Goal: Find specific page/section: Find specific page/section

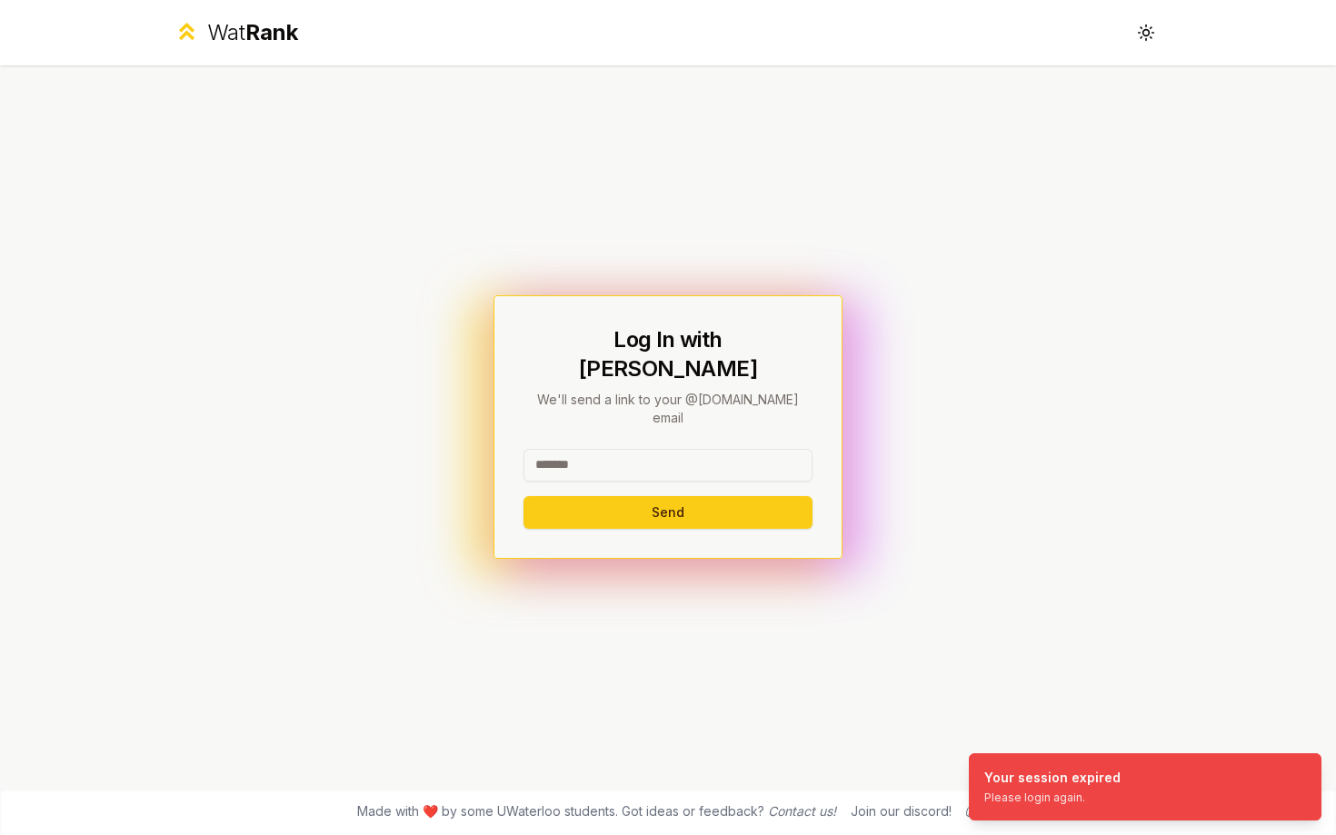
click at [570, 449] on input at bounding box center [667, 465] width 289 height 33
type input "******"
click at [523, 496] on button "Send" at bounding box center [667, 512] width 289 height 33
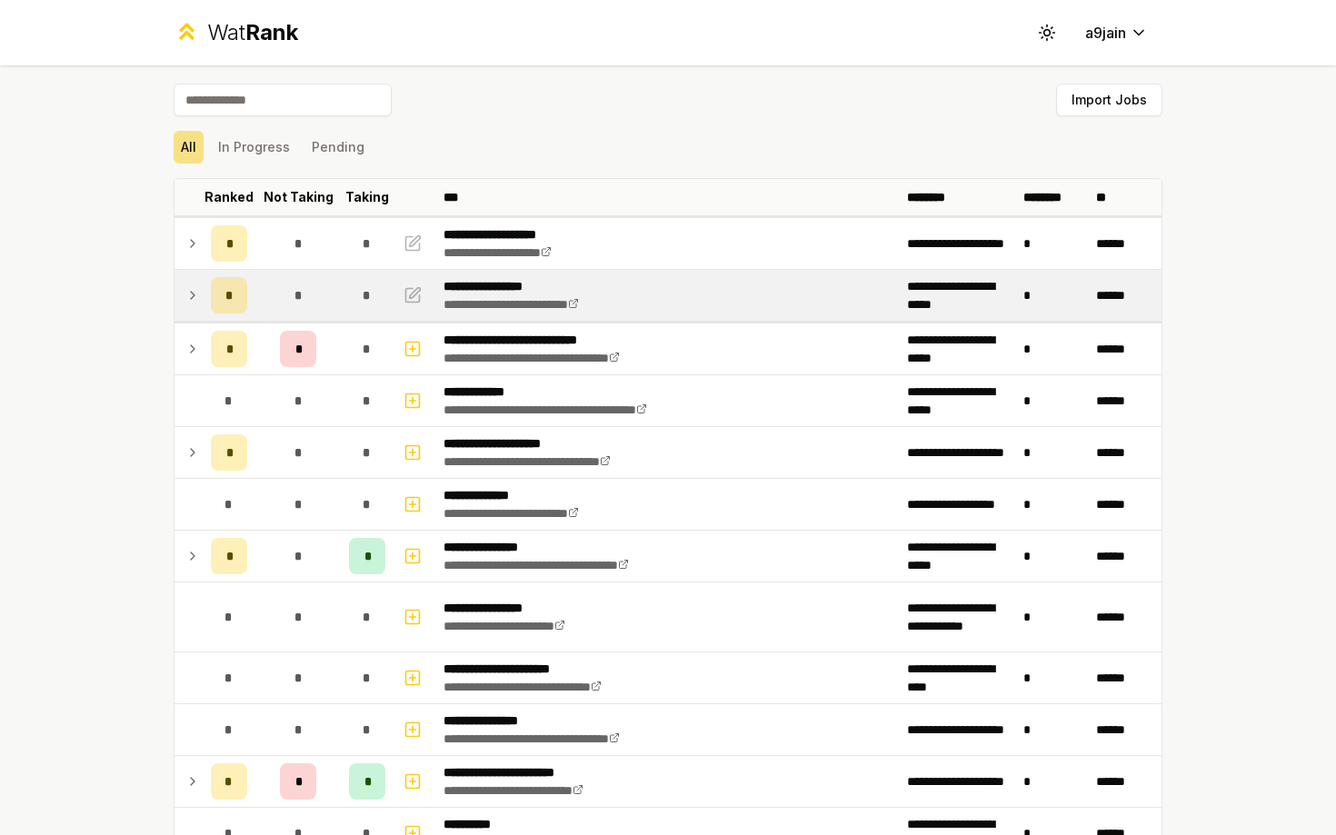
click at [206, 293] on td "*" at bounding box center [229, 295] width 51 height 51
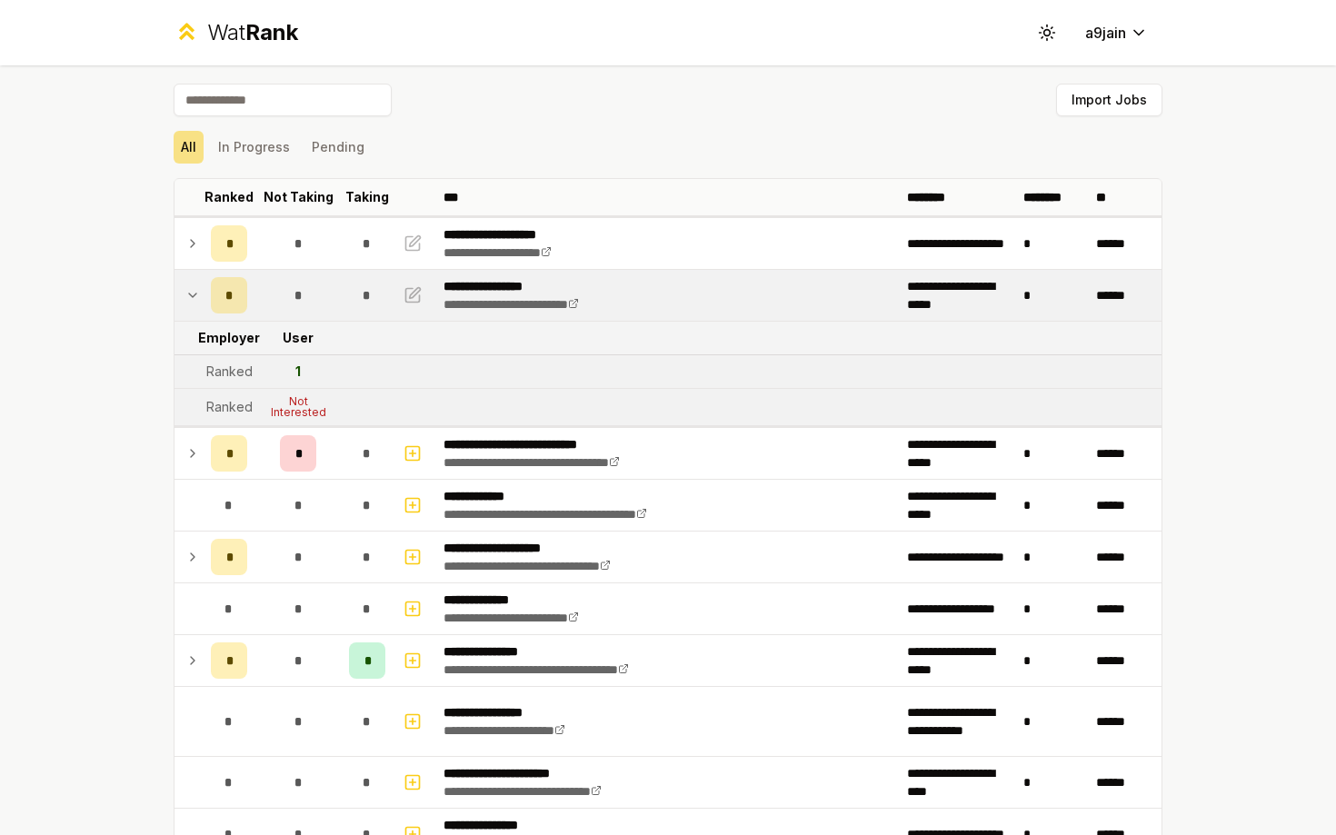
click at [206, 293] on td "*" at bounding box center [229, 295] width 51 height 51
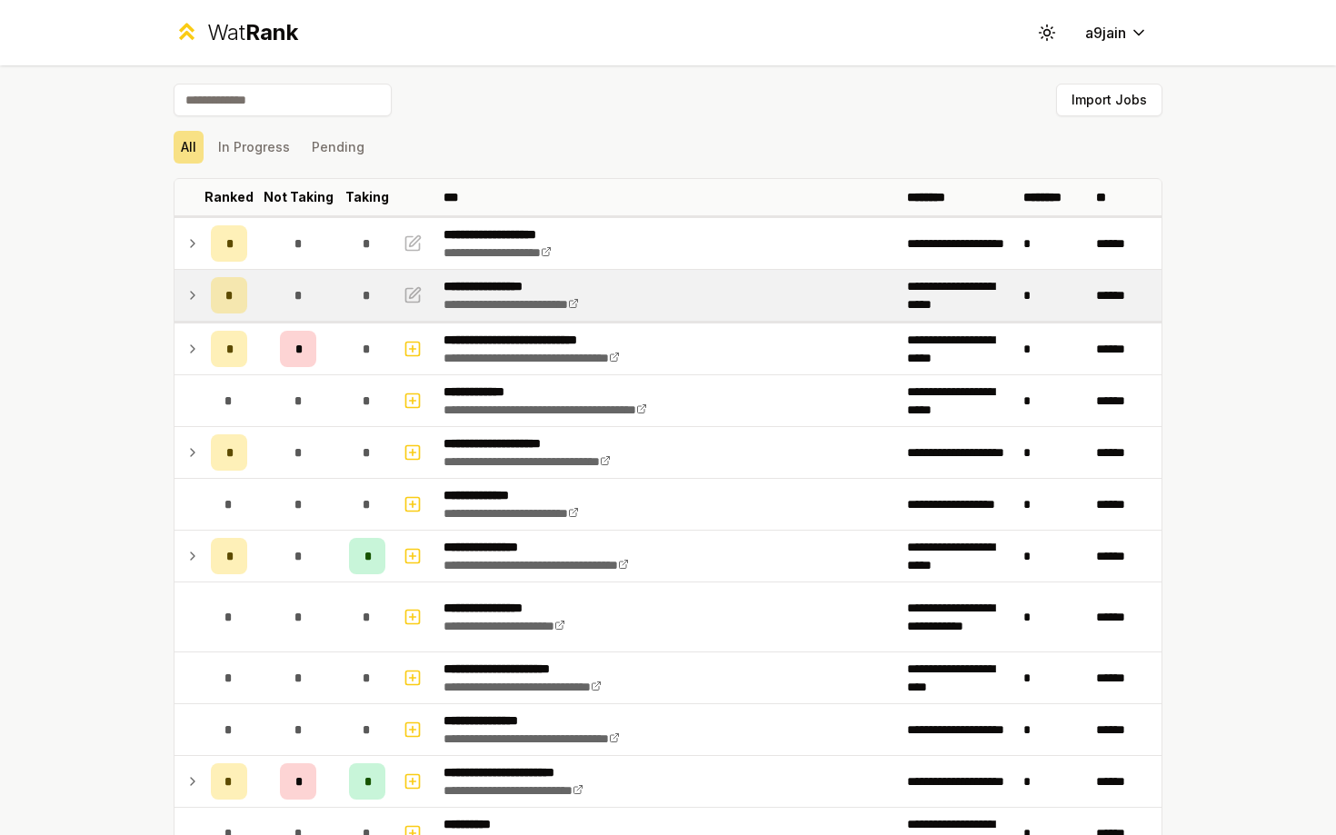
click at [197, 294] on icon at bounding box center [192, 295] width 15 height 22
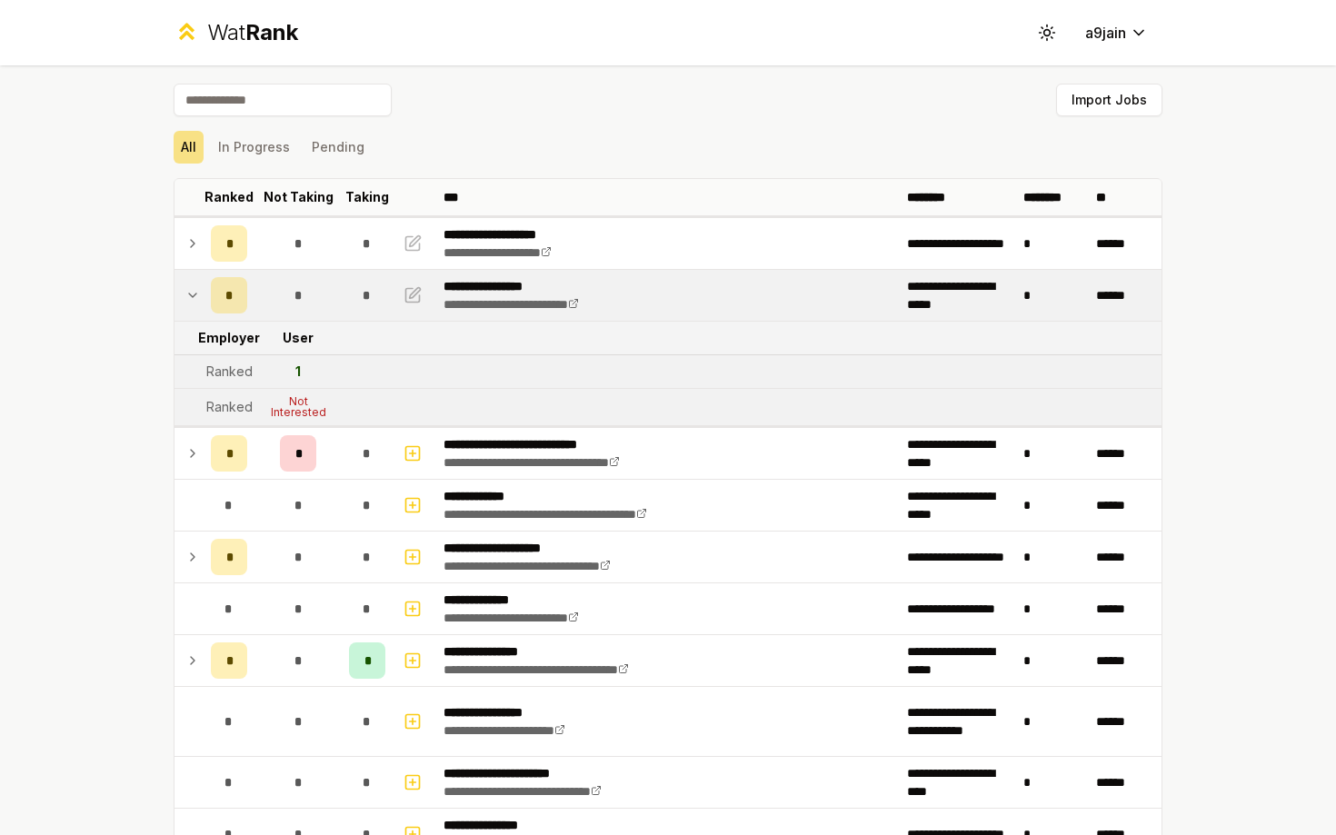
click at [197, 295] on icon at bounding box center [192, 295] width 15 height 22
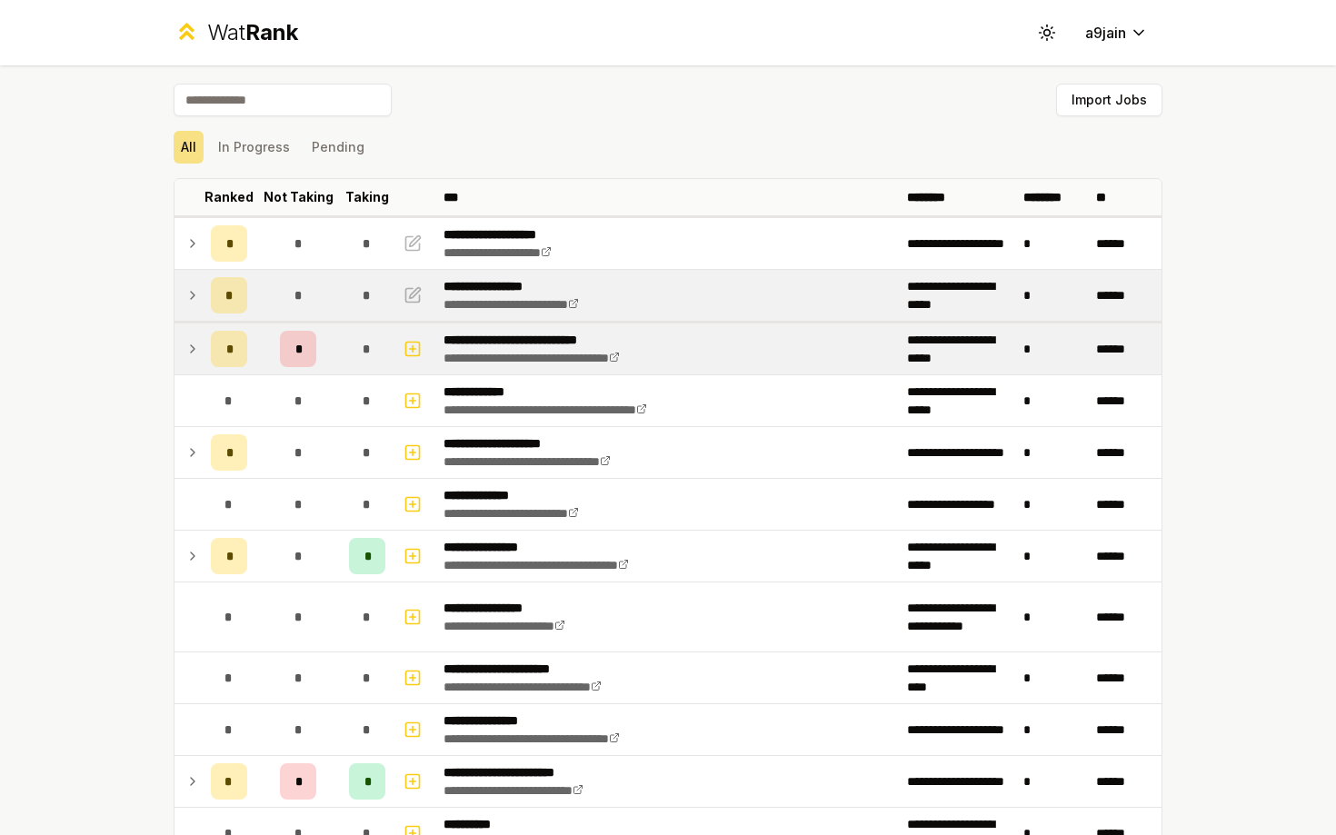
click at [187, 330] on td at bounding box center [188, 349] width 29 height 51
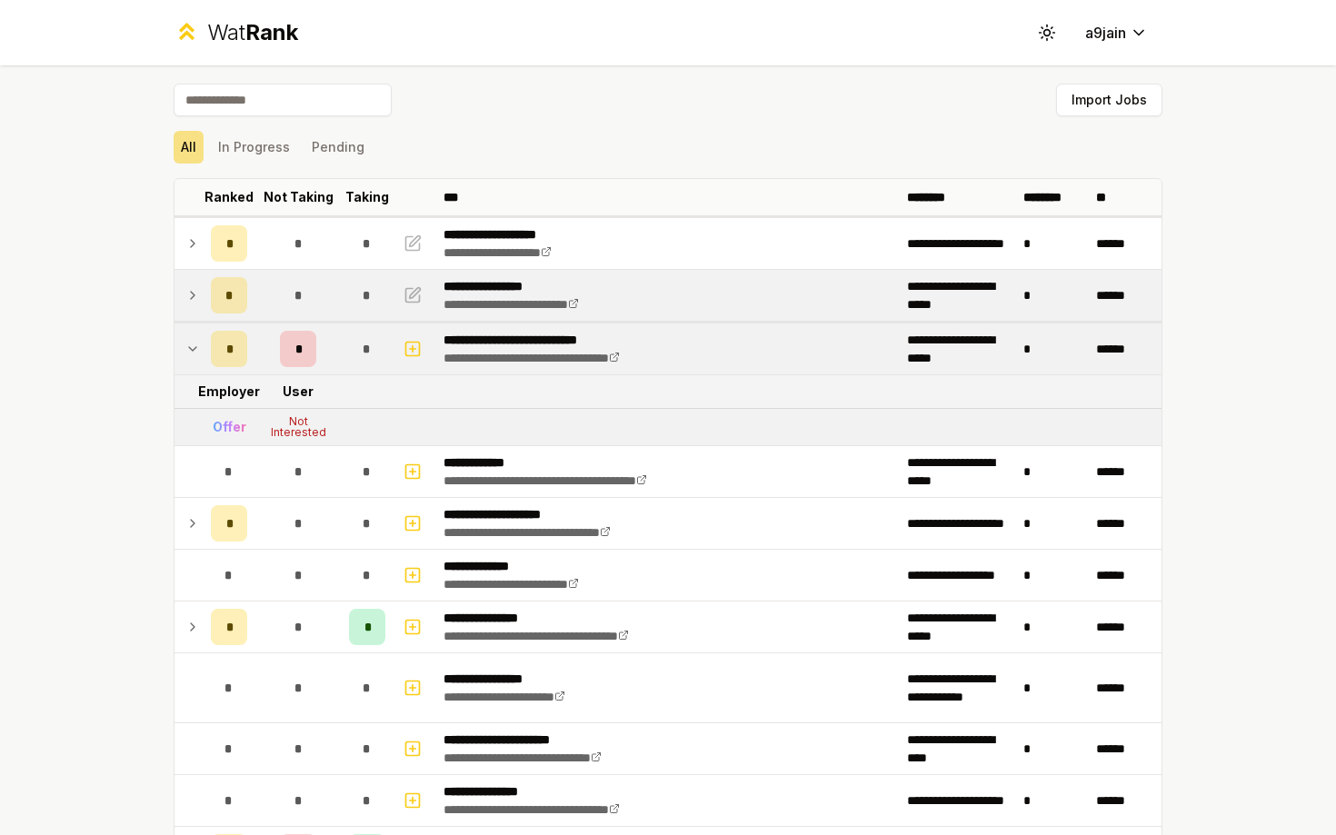
click at [190, 346] on icon at bounding box center [192, 349] width 15 height 22
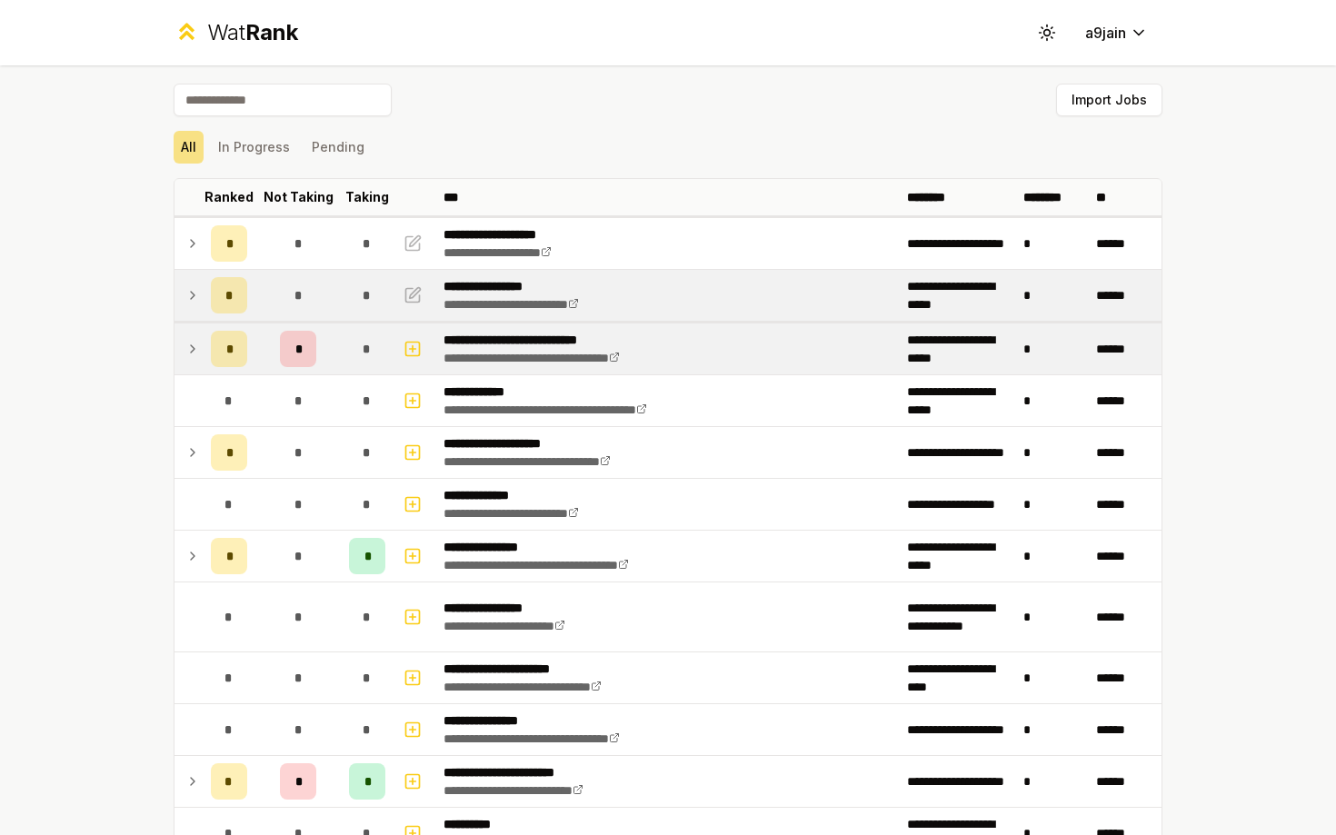
click at [192, 363] on td at bounding box center [188, 349] width 29 height 51
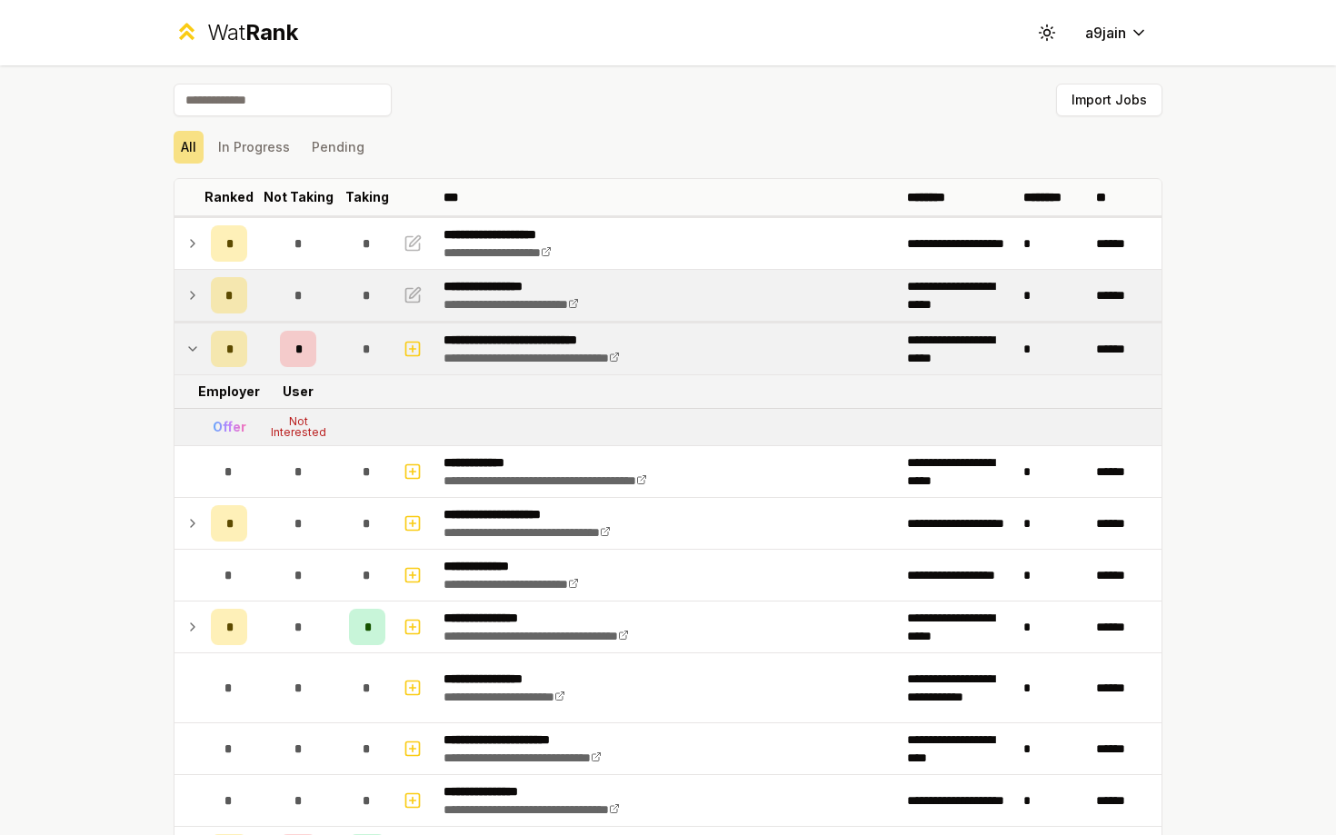
click at [192, 363] on td at bounding box center [188, 349] width 29 height 51
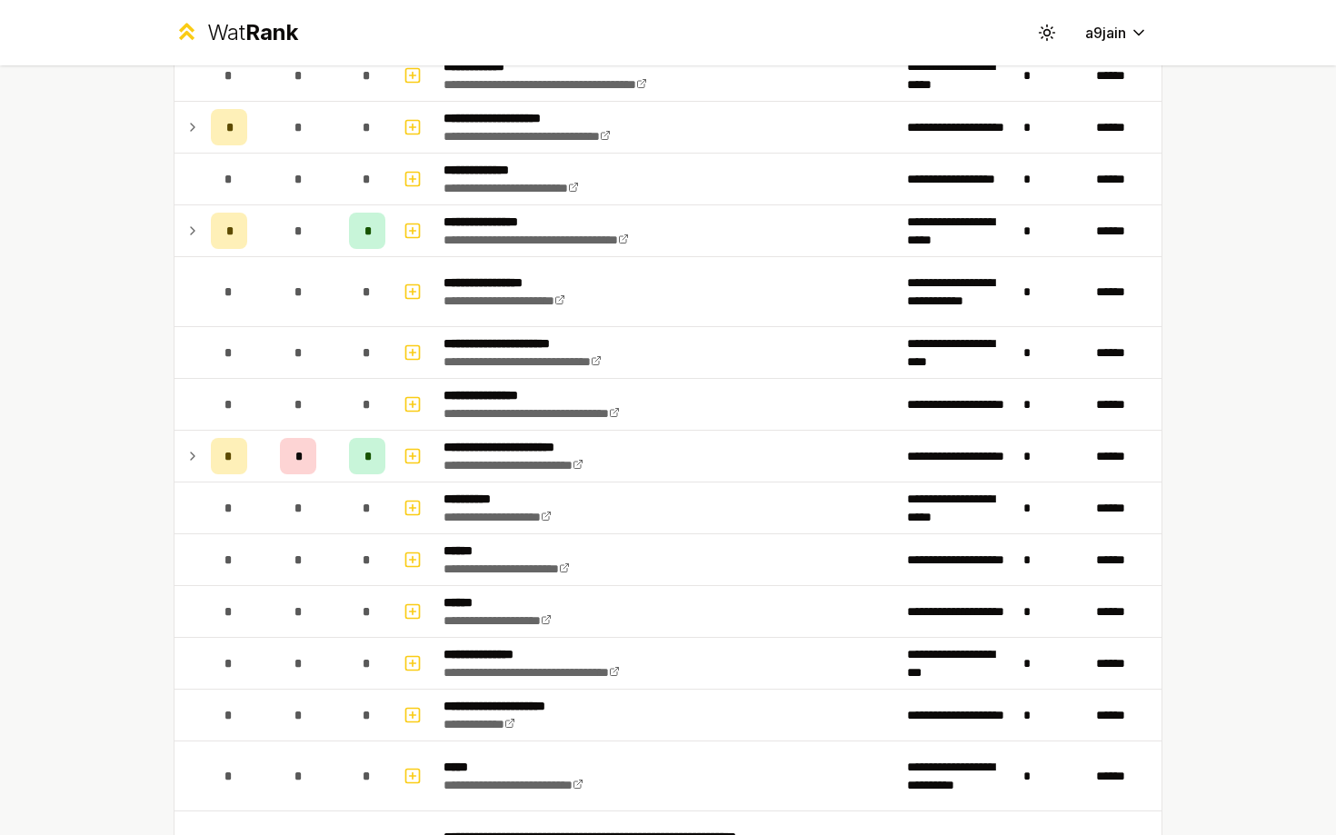
scroll to position [367, 0]
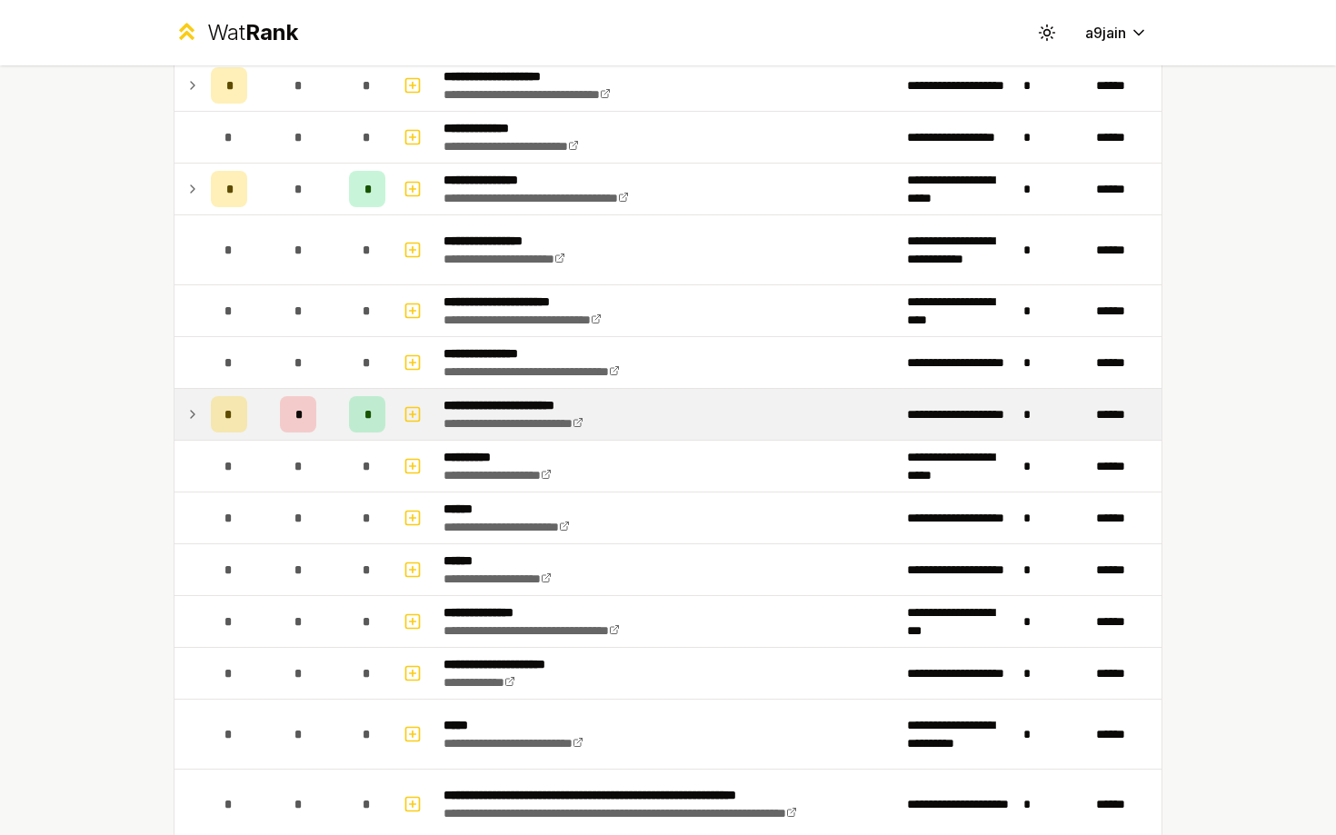
click at [198, 433] on td at bounding box center [188, 414] width 29 height 51
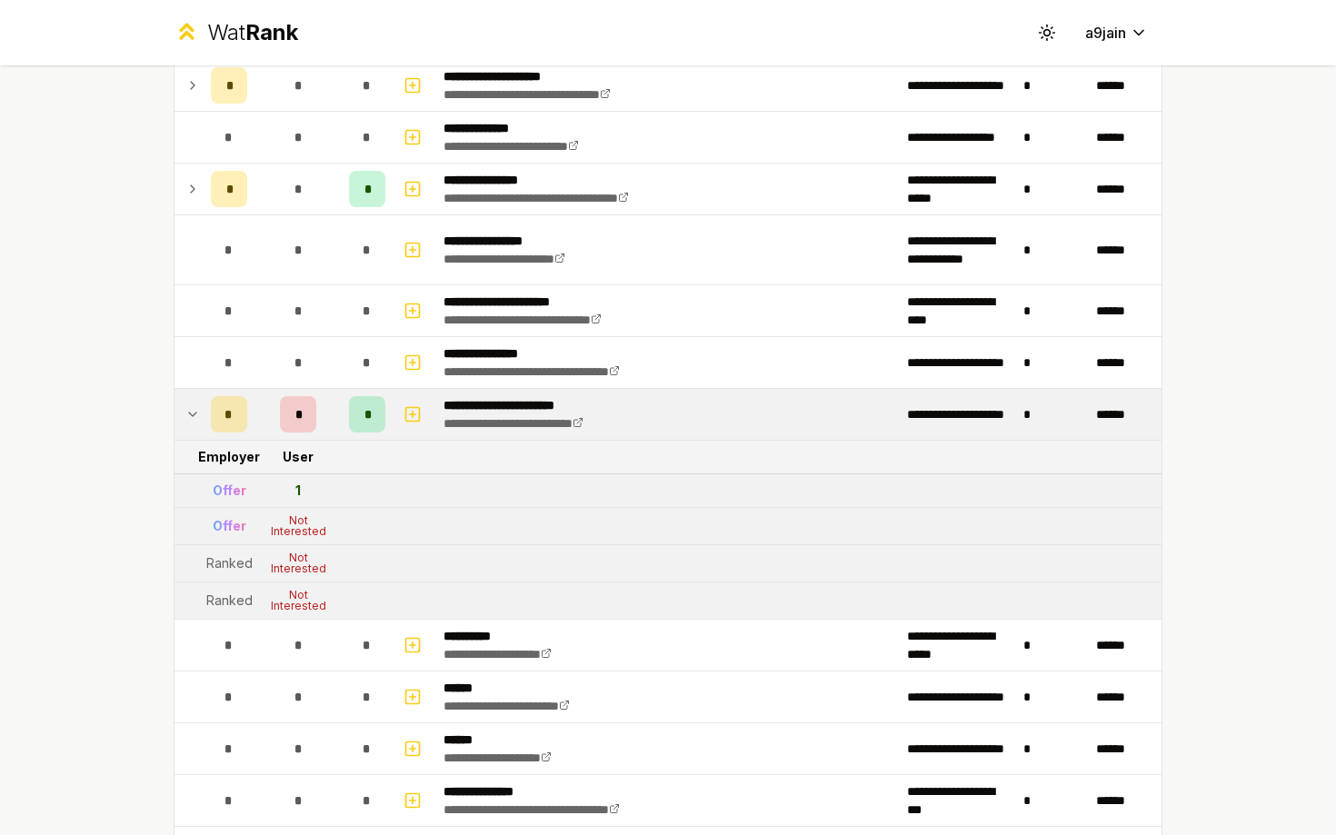
click at [198, 433] on td at bounding box center [188, 414] width 29 height 51
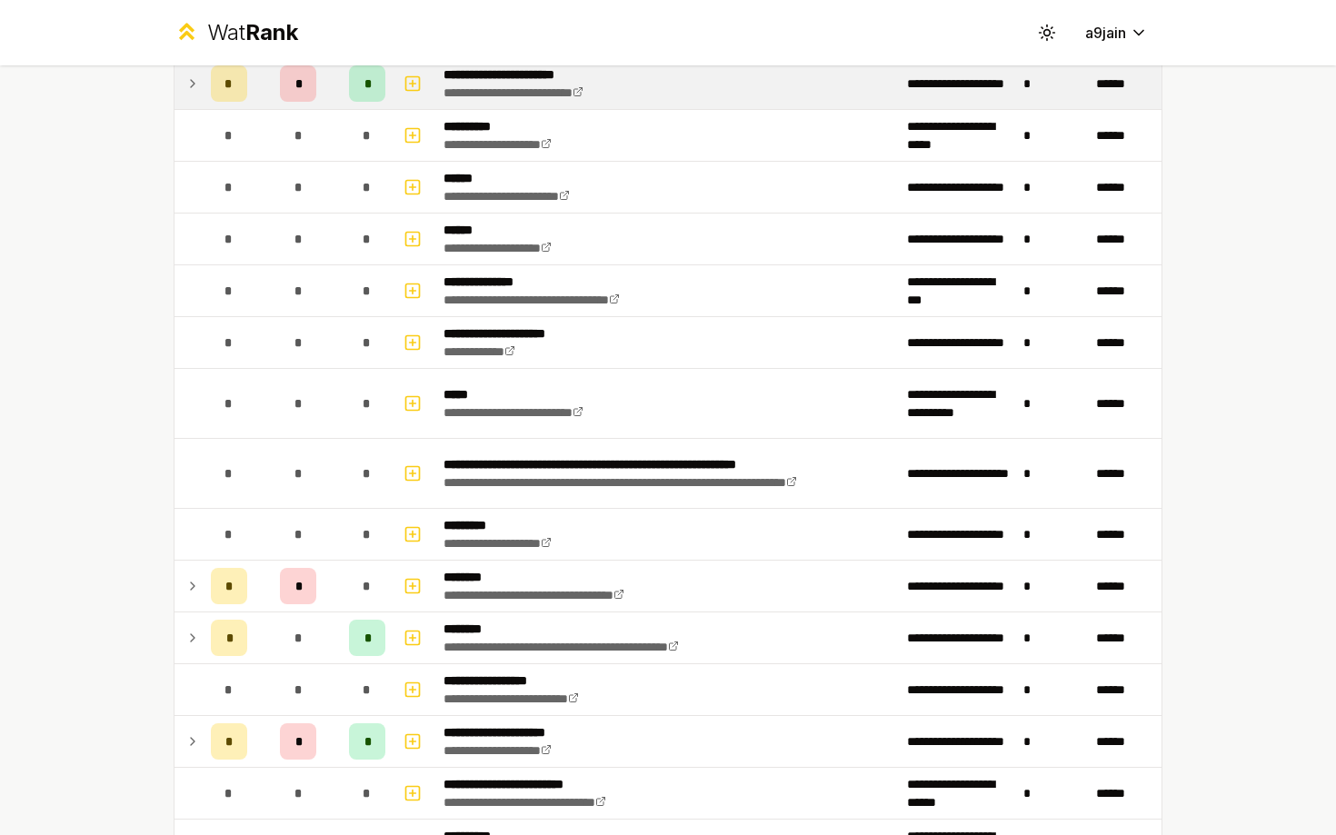
scroll to position [749, 0]
